Goal: Find contact information: Find contact information

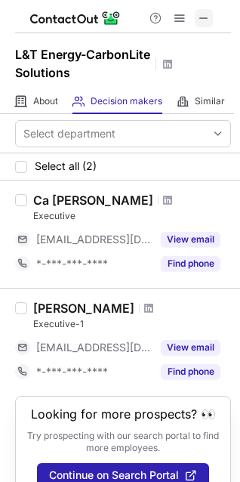
click at [206, 24] on span at bounding box center [204, 18] width 12 height 12
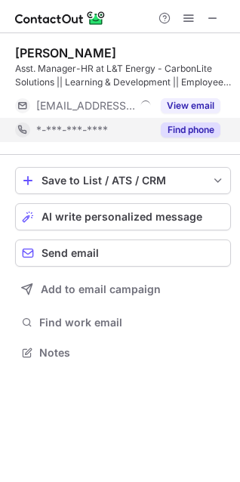
scroll to position [342, 240]
click at [181, 128] on button "Find phone" at bounding box center [191, 129] width 60 height 15
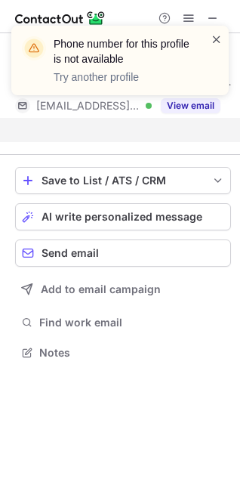
scroll to position [317, 240]
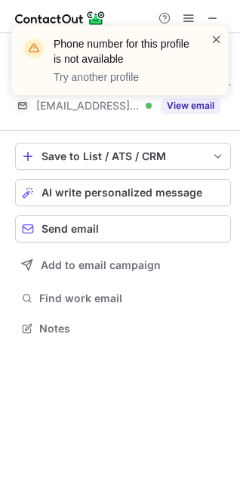
click at [215, 36] on span at bounding box center [217, 39] width 12 height 15
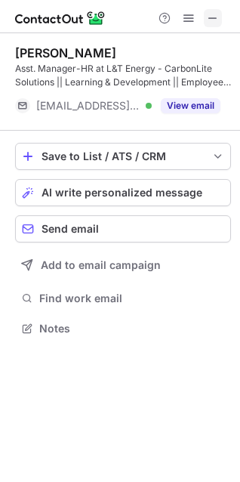
click at [214, 20] on span at bounding box center [213, 18] width 12 height 12
